Goal: Task Accomplishment & Management: Manage account settings

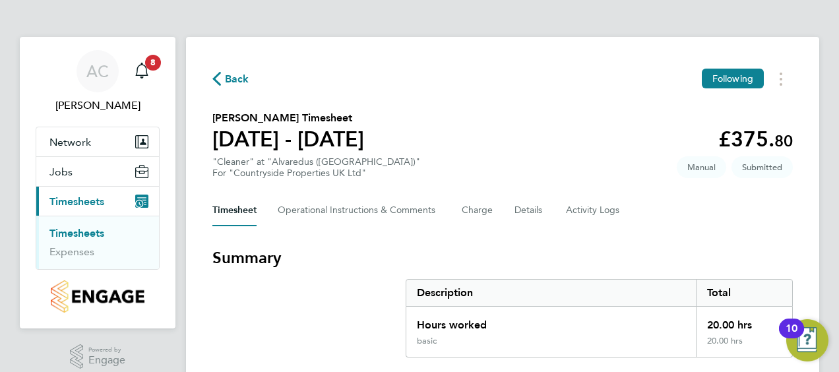
click at [792, 164] on app-badge "Submitted" at bounding box center [761, 167] width 61 height 11
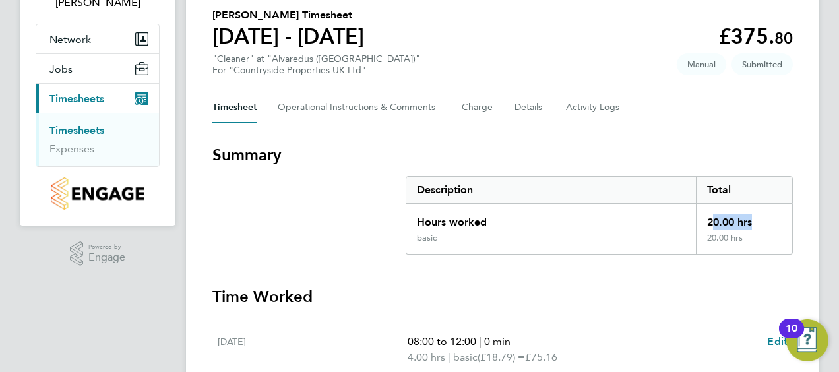
click at [819, 247] on div "AC [PERSON_NAME] Notifications 8 Applications: Network Team Members Sites Jobs …" at bounding box center [419, 373] width 839 height 953
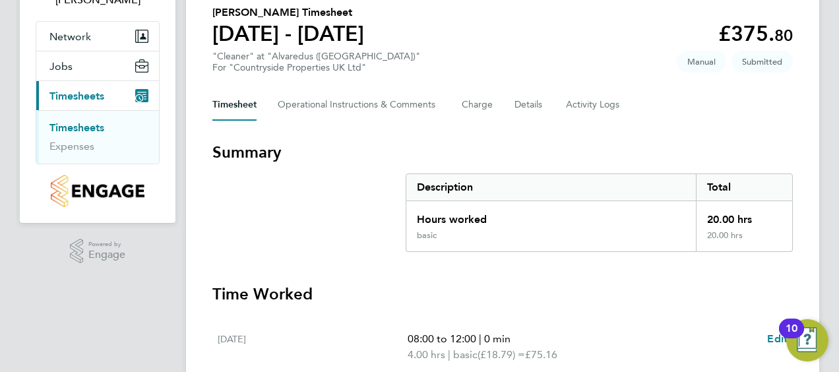
drag, startPoint x: 819, startPoint y: 247, endPoint x: 796, endPoint y: 261, distance: 26.7
click at [796, 261] on div "Back Following Mary Bimpong's Timesheet 18 - 24 Aug 2025 £375. 80 "Cleaner" at …" at bounding box center [502, 378] width 633 height 895
click at [822, 239] on div "AC Aurie Cox Notifications 8 Applications: Network Team Members Sites Jobs Vaca…" at bounding box center [419, 371] width 839 height 953
click at [808, 183] on div "Back Following Mary Bimpong's Timesheet 18 - 24 Aug 2025 £375. 80 "Cleaner" at …" at bounding box center [502, 378] width 633 height 895
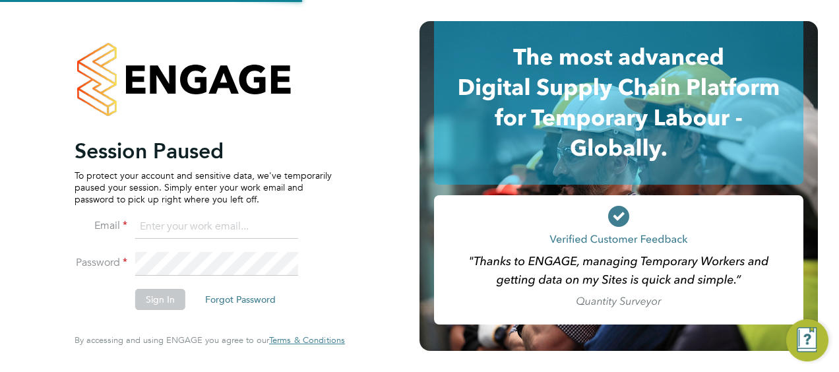
type input "[EMAIL_ADDRESS][PERSON_NAME][DOMAIN_NAME]"
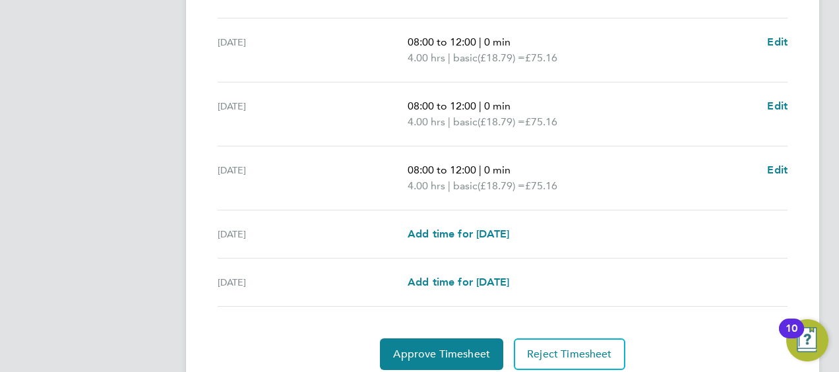
scroll to position [578, 0]
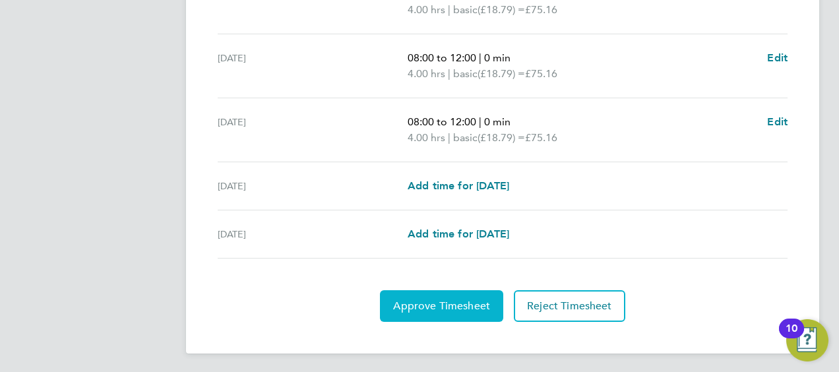
click at [429, 302] on span "Approve Timesheet" at bounding box center [441, 305] width 97 height 13
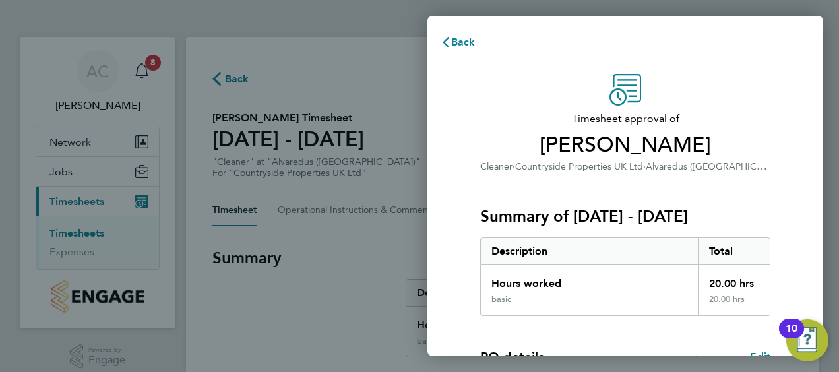
click at [804, 214] on div "Timesheet approval of Mary Bimpong Cleaner · Countryside Properties UK Ltd · Al…" at bounding box center [625, 337] width 396 height 558
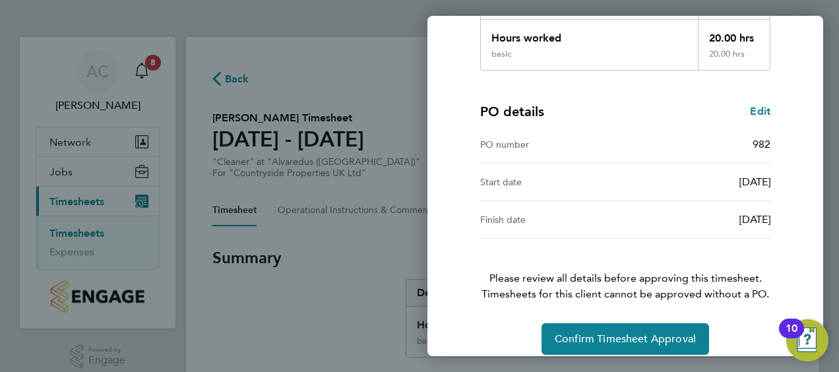
scroll to position [258, 0]
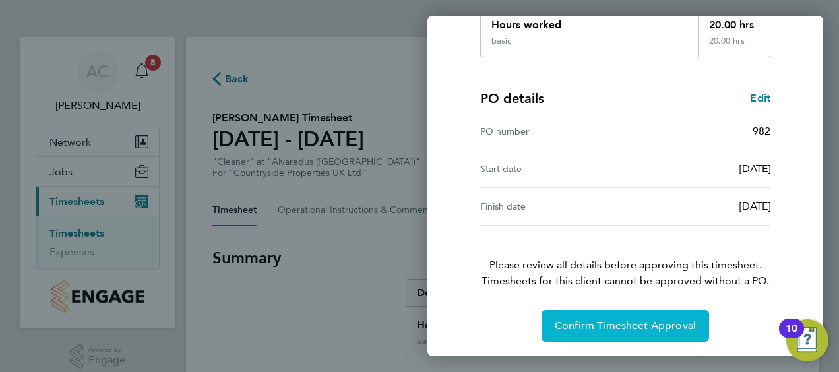
click at [622, 327] on span "Confirm Timesheet Approval" at bounding box center [624, 325] width 141 height 13
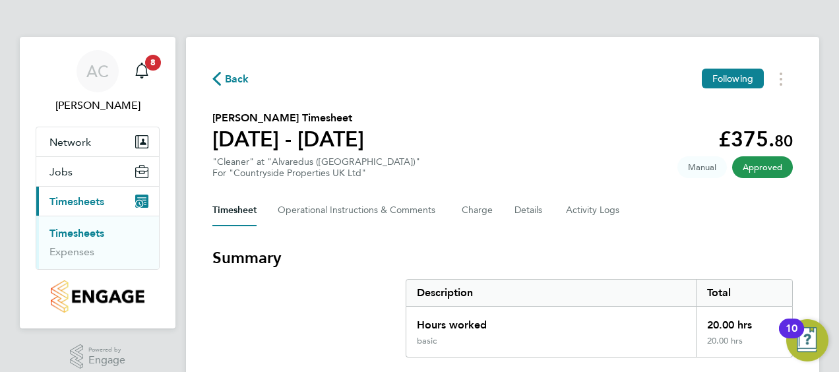
click at [72, 251] on link "Expenses" at bounding box center [71, 251] width 45 height 13
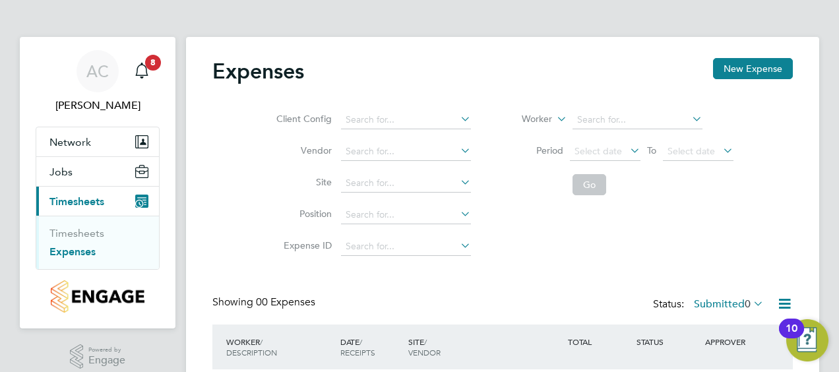
click at [810, 194] on div "Expenses New Expense Client Config Vendor Site Position Expense ID Worker Perio…" at bounding box center [502, 247] width 633 height 421
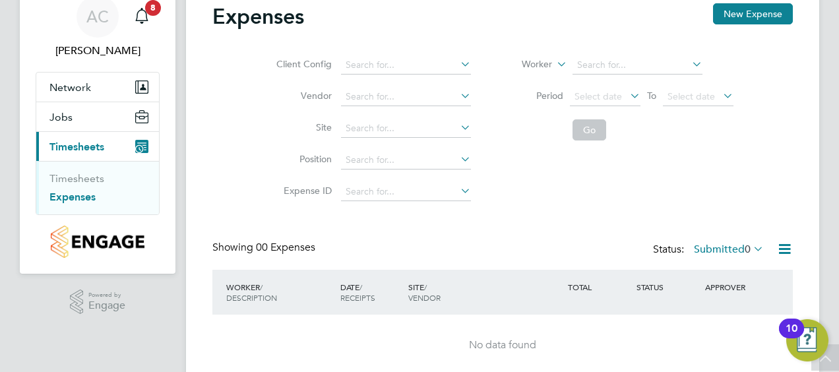
scroll to position [53, 0]
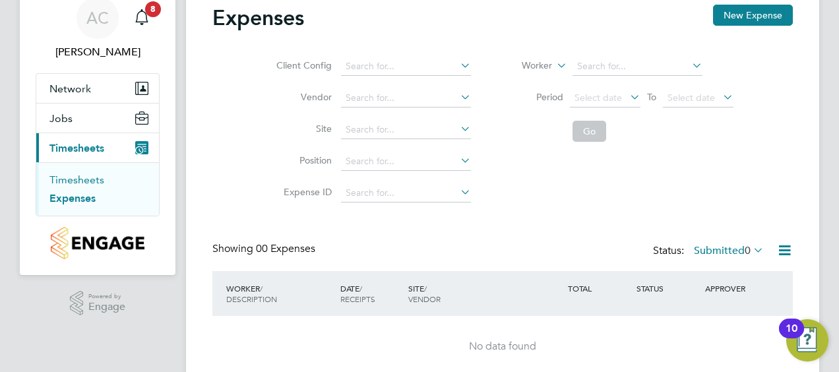
click at [77, 182] on link "Timesheets" at bounding box center [76, 179] width 55 height 13
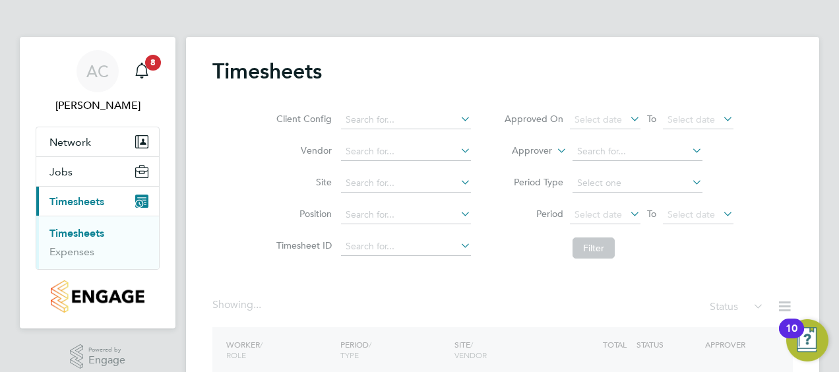
click at [806, 214] on div "Timesheets Client Config Vendor Site Position Timesheet ID Approved On Select d…" at bounding box center [502, 248] width 633 height 423
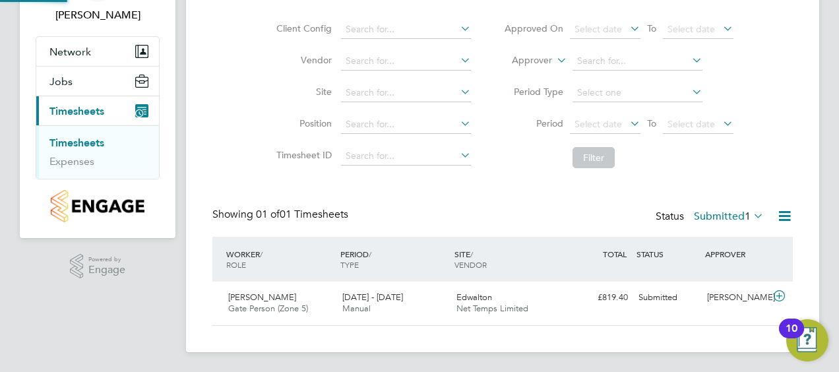
scroll to position [33, 114]
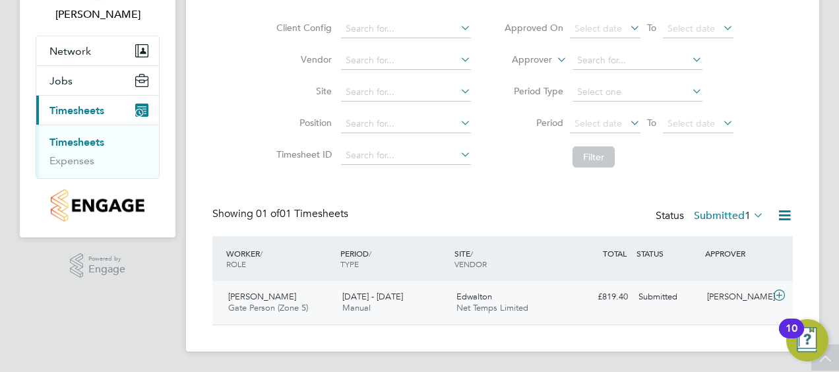
click at [542, 299] on div "Edwalton Net Temps Limited" at bounding box center [508, 302] width 114 height 33
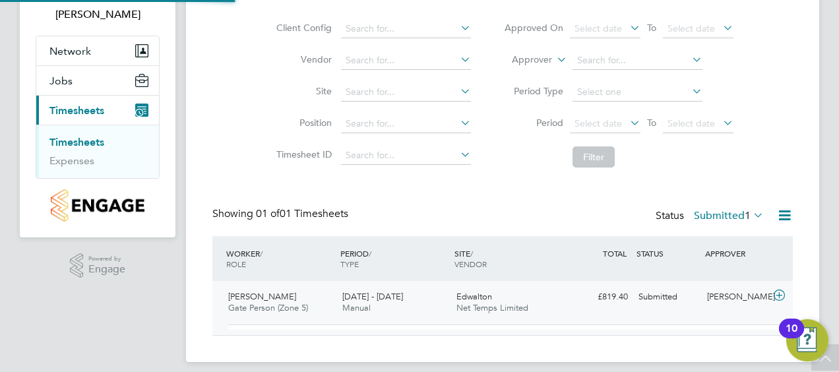
scroll to position [22, 129]
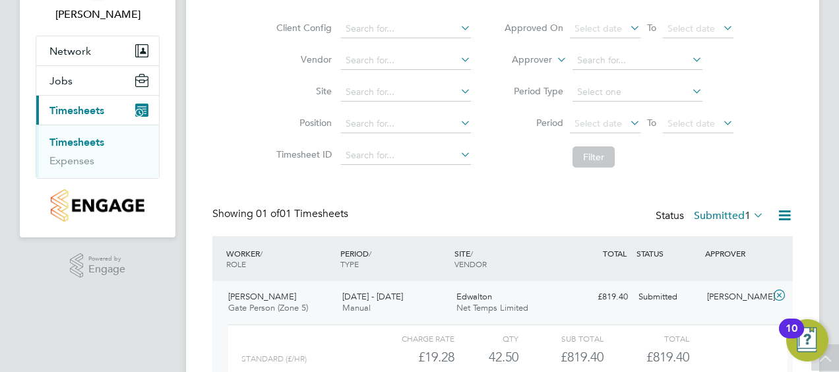
click at [810, 153] on div "Timesheets Client Config Vendor Site Position Timesheet ID Approved On Select d…" at bounding box center [502, 209] width 633 height 527
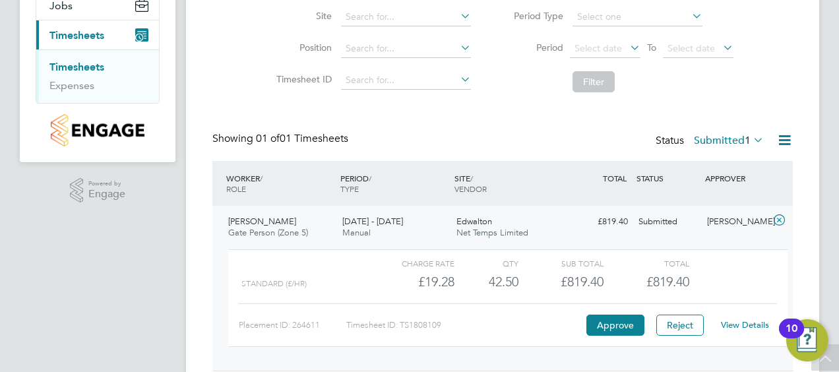
scroll to position [212, 0]
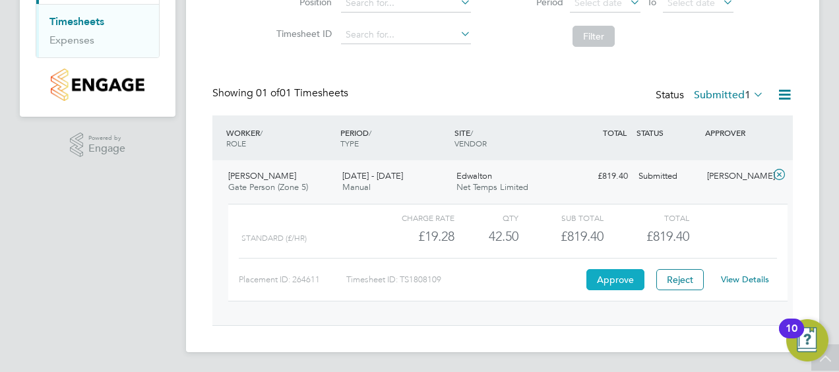
click at [629, 273] on button "Approve" at bounding box center [615, 279] width 58 height 21
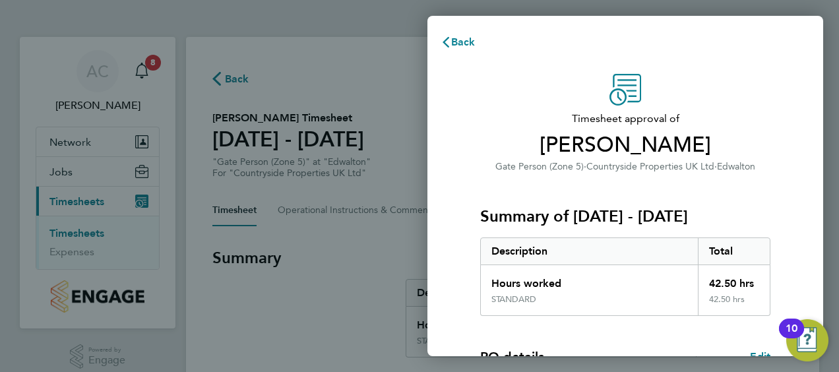
click at [777, 88] on div "Timesheet approval of [PERSON_NAME] Gate Person (Zone 5) · Countryside Properti…" at bounding box center [625, 337] width 322 height 526
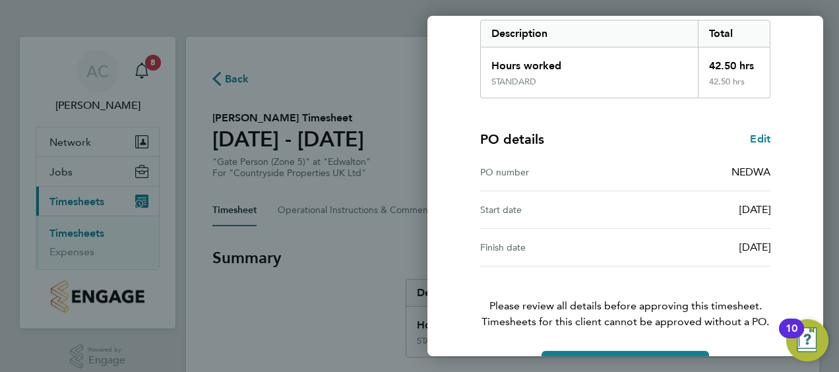
scroll to position [258, 0]
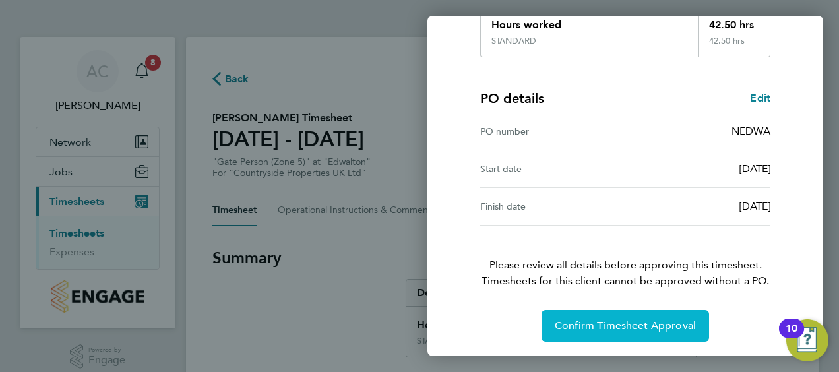
click at [656, 323] on span "Confirm Timesheet Approval" at bounding box center [624, 325] width 141 height 13
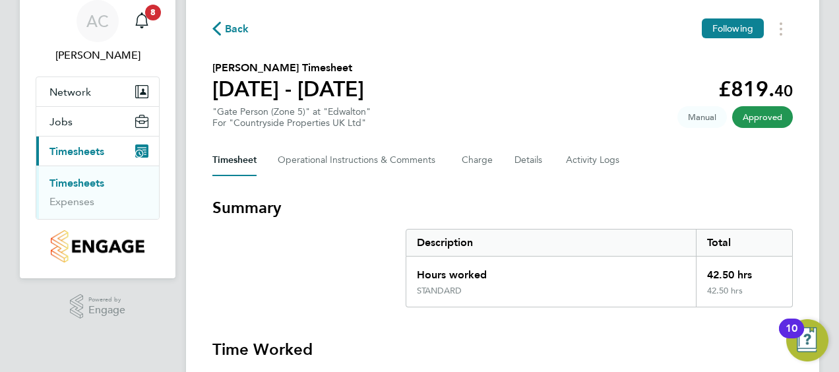
scroll to position [53, 0]
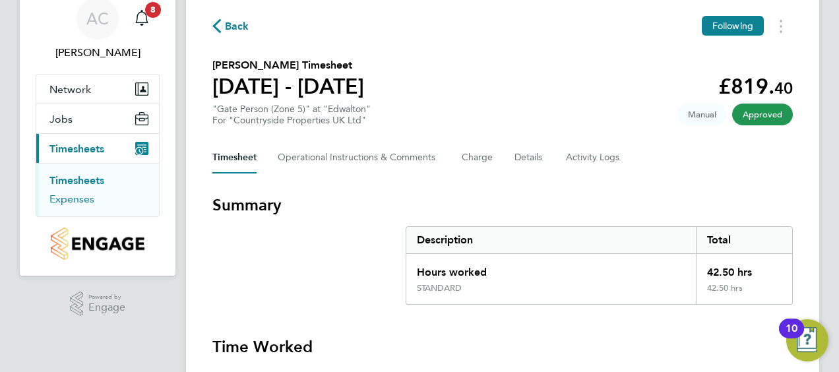
click at [66, 200] on link "Expenses" at bounding box center [71, 199] width 45 height 13
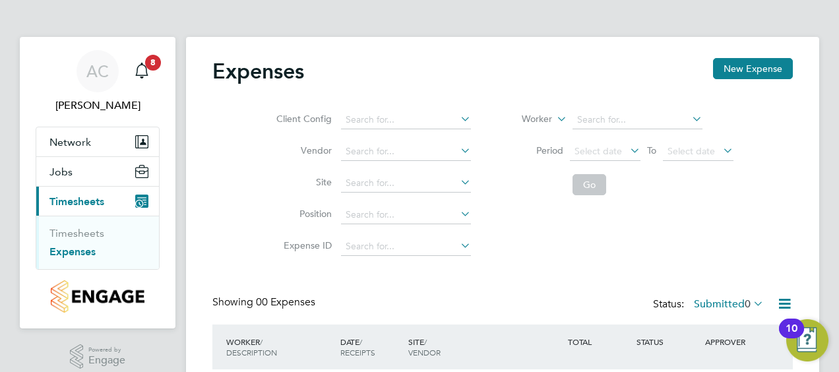
click at [782, 203] on div "Client Config Vendor Site Position Expense ID Worker Period Select date To Sele…" at bounding box center [502, 180] width 580 height 165
click at [107, 92] on app-avatar "AC" at bounding box center [97, 71] width 42 height 42
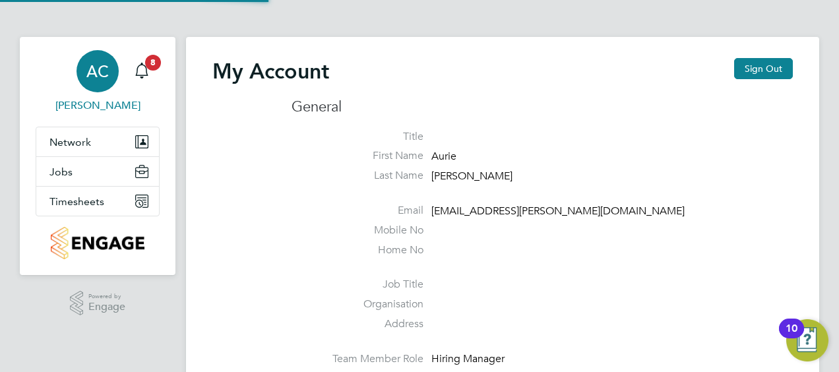
type input "[EMAIL_ADDRESS][PERSON_NAME][DOMAIN_NAME]"
click at [762, 65] on button "Sign Out" at bounding box center [763, 68] width 59 height 21
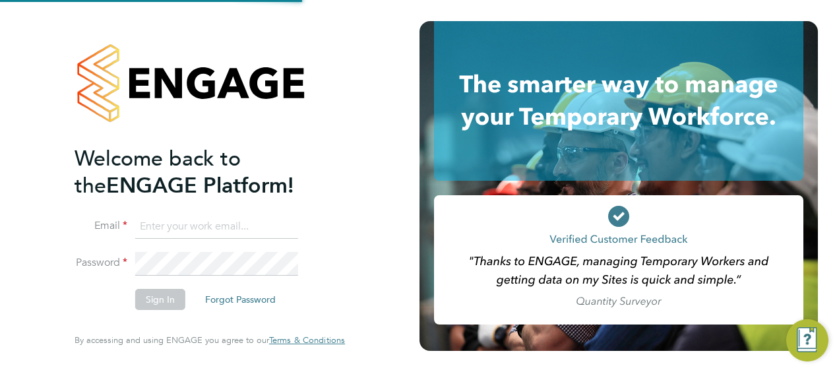
type input "[EMAIL_ADDRESS][PERSON_NAME][DOMAIN_NAME]"
